Goal: Transaction & Acquisition: Purchase product/service

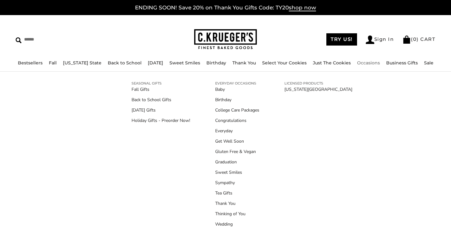
click at [371, 63] on link "Occasions" at bounding box center [368, 63] width 23 height 6
click at [218, 89] on link "Baby" at bounding box center [237, 89] width 44 height 7
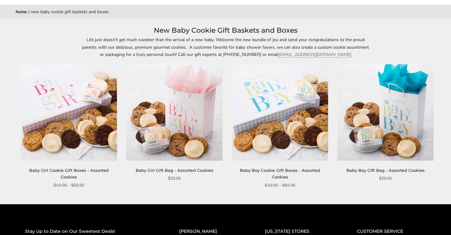
scroll to position [64, 0]
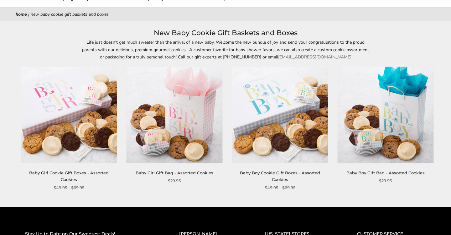
click at [66, 117] on img at bounding box center [69, 115] width 96 height 96
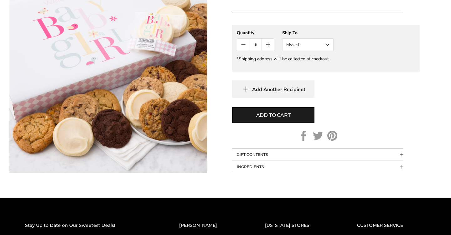
scroll to position [325, 0]
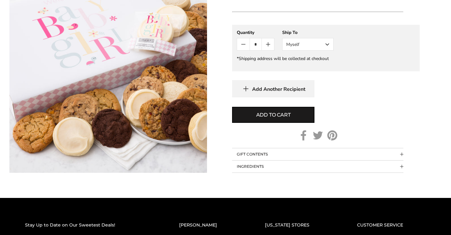
click at [402, 152] on button "GIFT CONTENTS" at bounding box center [318, 154] width 172 height 12
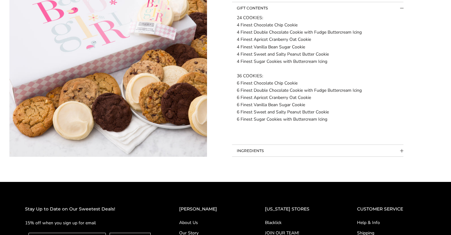
scroll to position [473, 0]
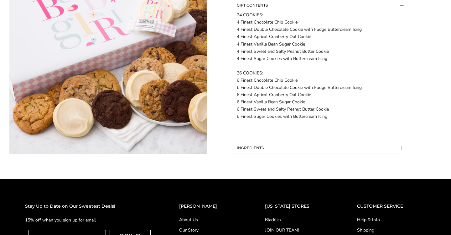
click at [402, 145] on button "INGREDIENTS" at bounding box center [318, 148] width 172 height 12
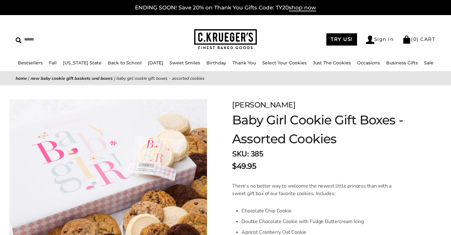
scroll to position [0, 0]
click at [305, 7] on span "shop now" at bounding box center [302, 7] width 27 height 7
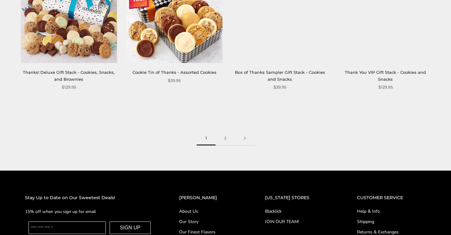
scroll to position [843, 0]
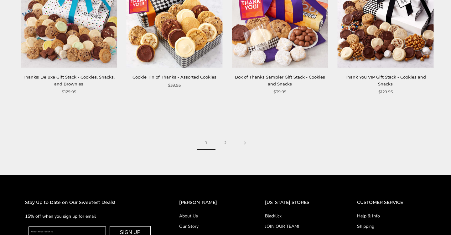
click at [226, 140] on link "2" at bounding box center [226, 143] width 20 height 14
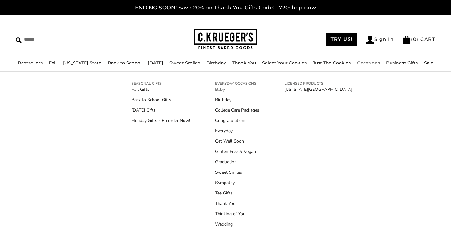
click at [219, 89] on link "Baby" at bounding box center [237, 89] width 44 height 7
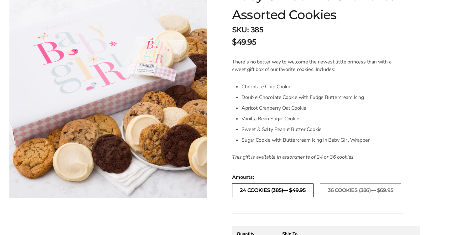
click at [247, 190] on label "24 Cookies (385)— $49.95" at bounding box center [273, 190] width 82 height 14
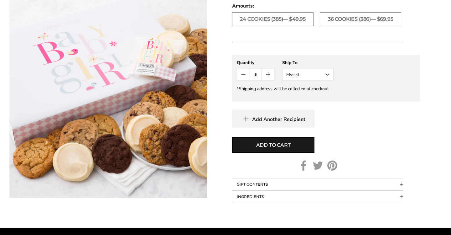
scroll to position [298, 0]
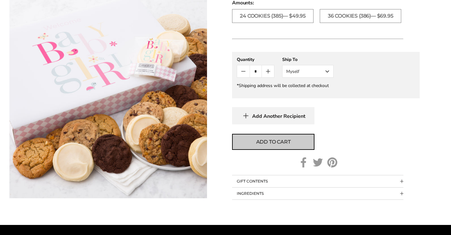
click at [266, 141] on span "Add to cart" at bounding box center [273, 142] width 34 height 8
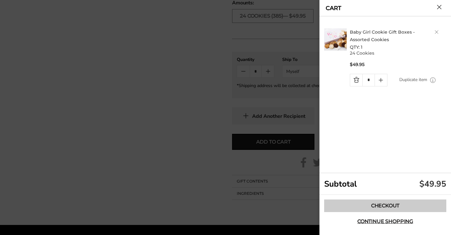
click at [390, 205] on link "Checkout" at bounding box center [386, 205] width 122 height 13
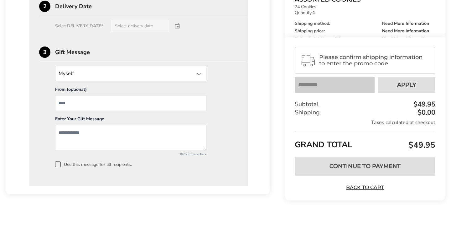
scroll to position [452, 0]
click at [300, 87] on input "text" at bounding box center [335, 85] width 80 height 16
click at [306, 90] on input "text" at bounding box center [335, 85] width 80 height 16
click at [353, 67] on span "Please confirm shipping information to enter the promo code" at bounding box center [374, 60] width 111 height 13
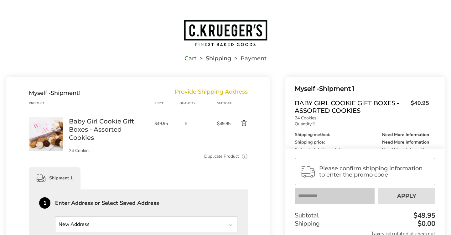
scroll to position [0, 0]
